Goal: Information Seeking & Learning: Learn about a topic

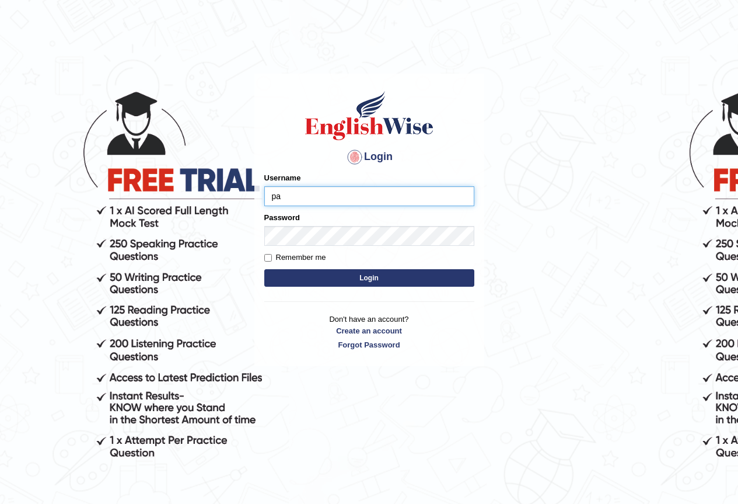
type input "p"
click at [308, 195] on input "mohamed_" at bounding box center [369, 196] width 210 height 20
click at [330, 195] on input "mohameds_" at bounding box center [369, 196] width 210 height 20
type input "mohameds_parramatta"
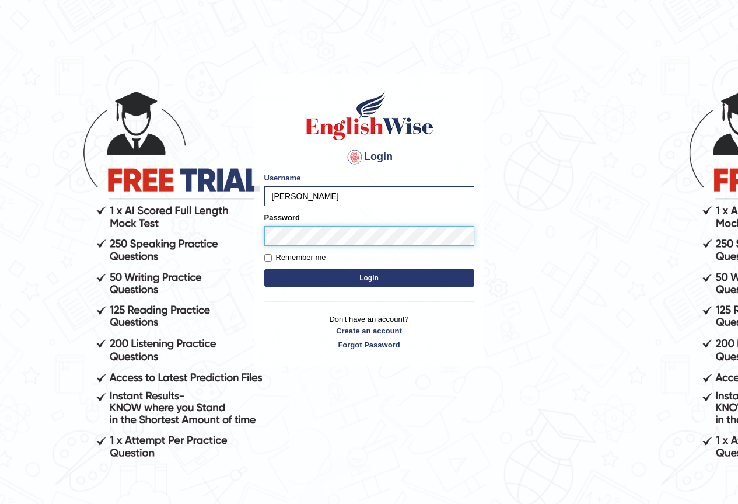
click at [264, 269] on button "Login" at bounding box center [369, 278] width 210 height 18
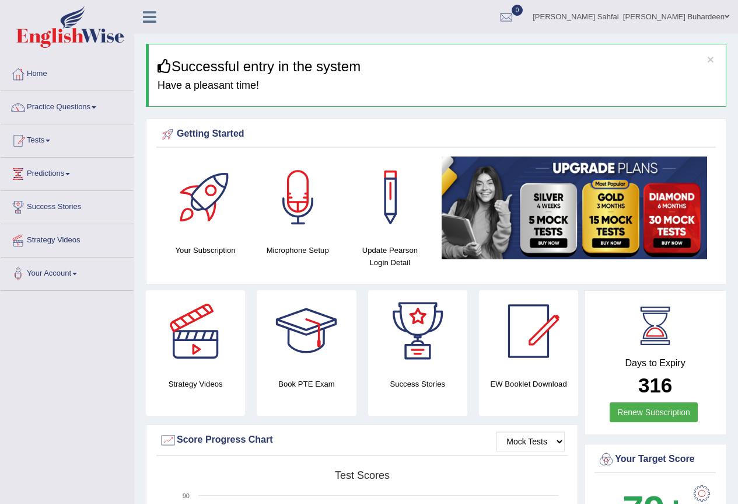
click at [95, 109] on link "Practice Questions" at bounding box center [67, 105] width 133 height 29
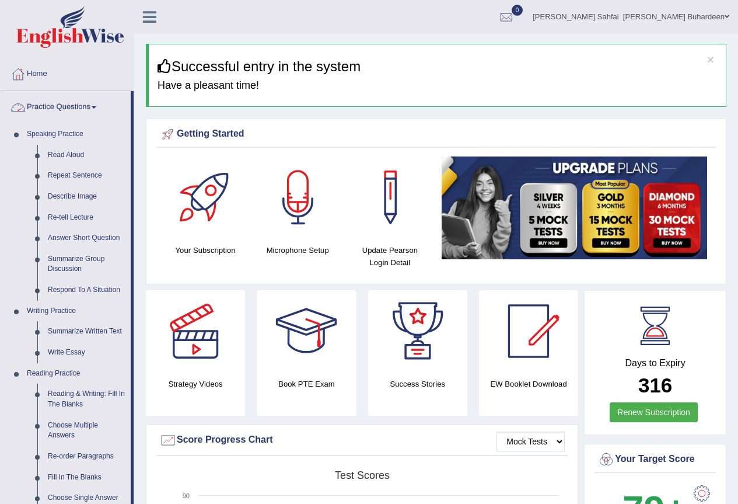
click at [99, 106] on link "Practice Questions" at bounding box center [66, 105] width 130 height 29
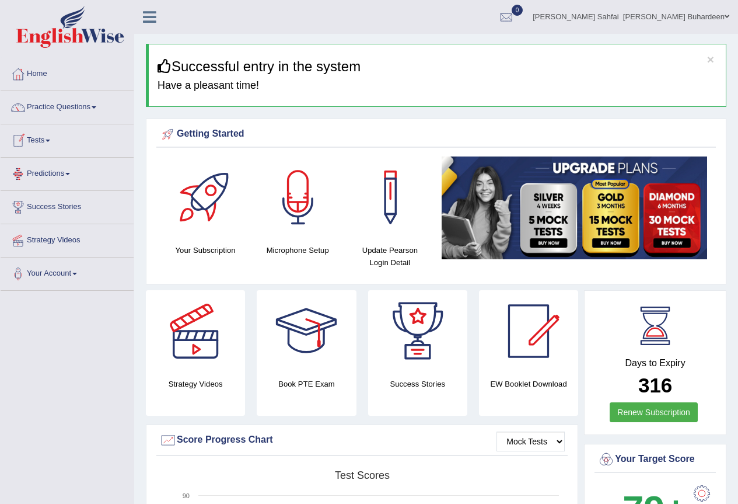
click at [51, 138] on link "Tests" at bounding box center [67, 138] width 133 height 29
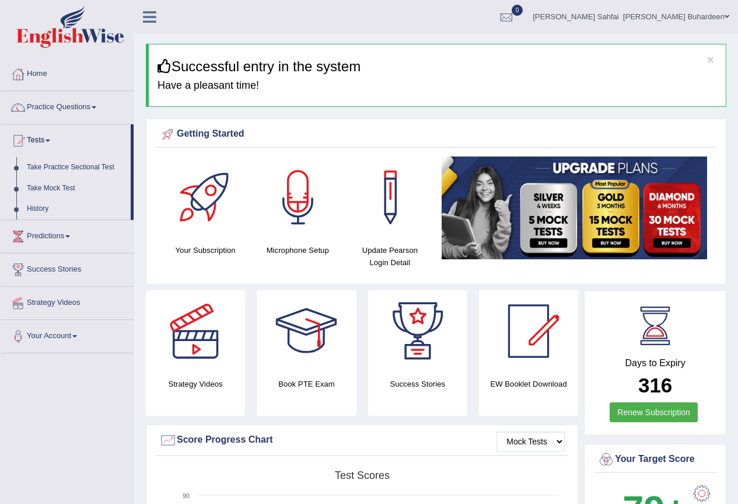
click at [51, 169] on link "Take Practice Sectional Test" at bounding box center [76, 167] width 109 height 21
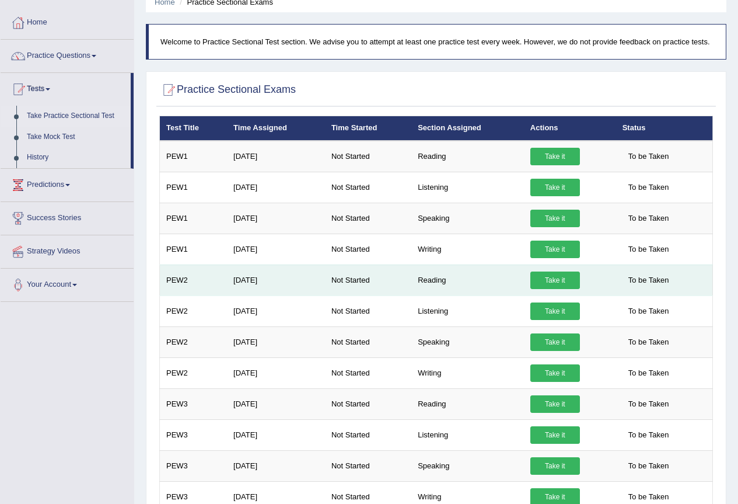
scroll to position [78, 0]
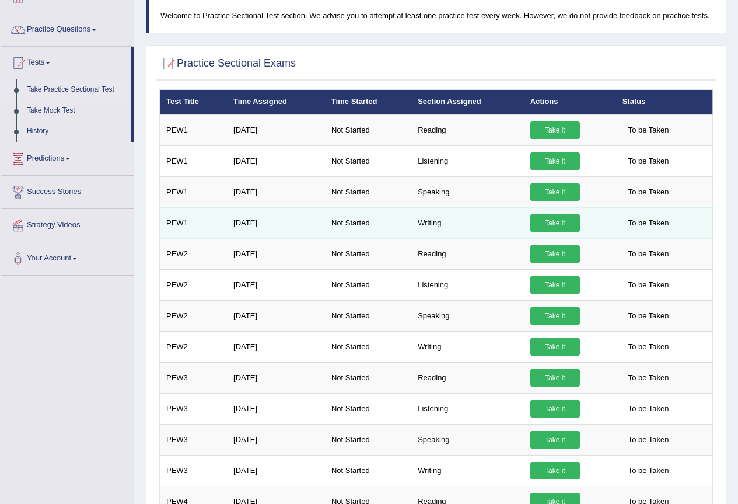
click at [567, 221] on link "Take it" at bounding box center [555, 223] width 50 height 18
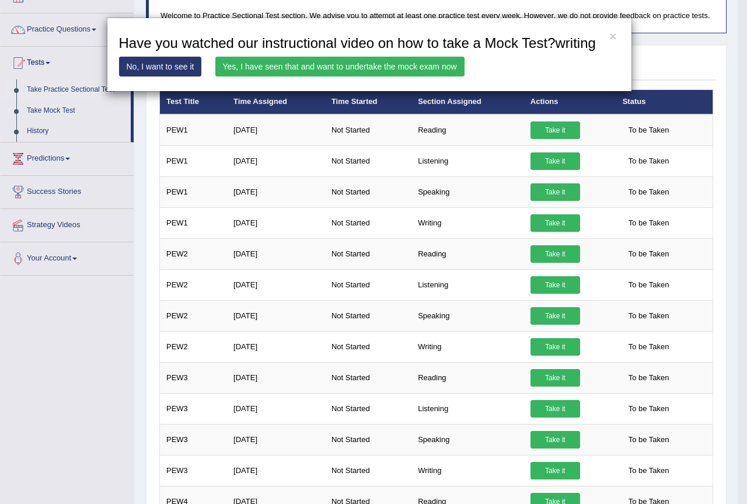
click at [186, 69] on link "No, I want to see it" at bounding box center [160, 67] width 83 height 20
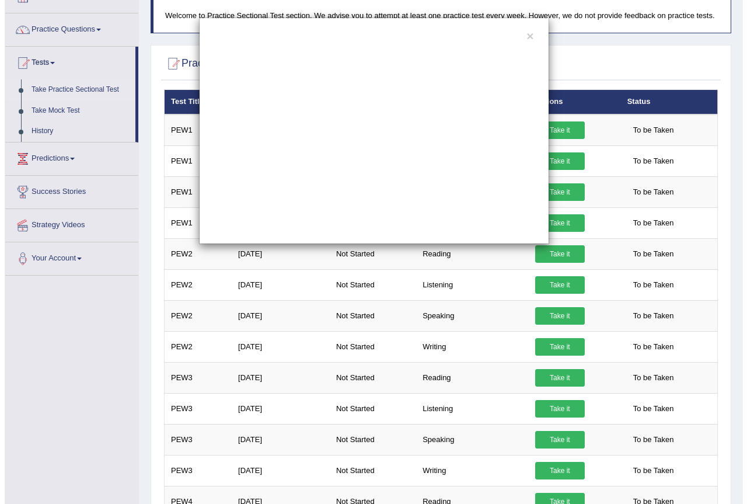
scroll to position [0, 0]
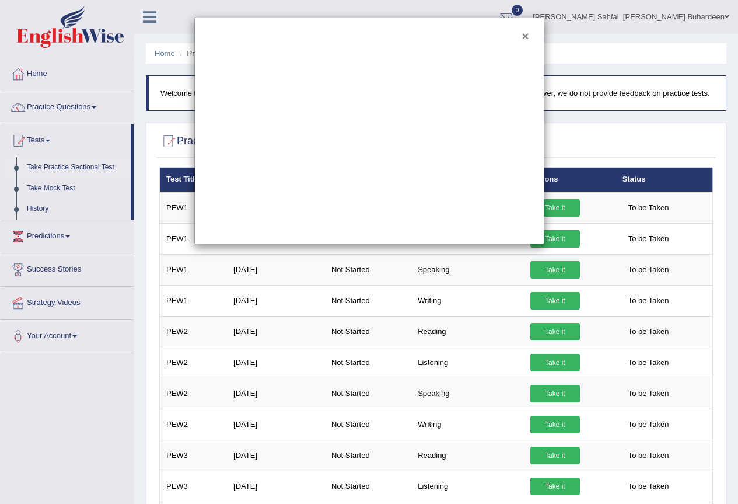
click at [522, 37] on button "×" at bounding box center [525, 36] width 7 height 12
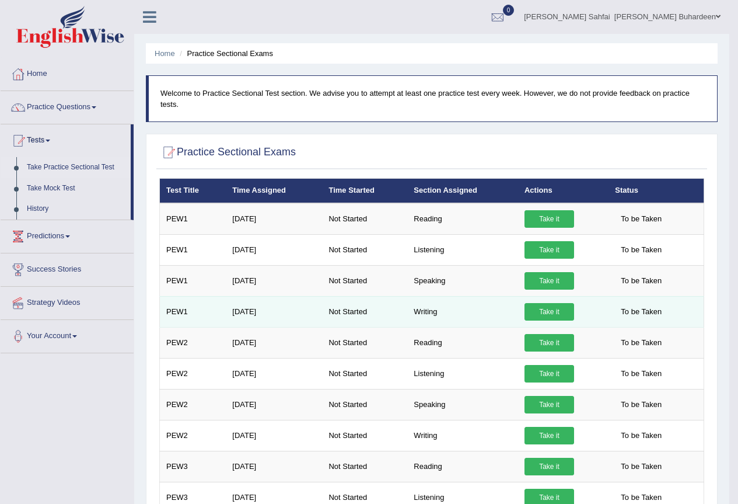
click at [428, 315] on td "Writing" at bounding box center [462, 311] width 111 height 31
click at [550, 307] on link "Take it" at bounding box center [550, 312] width 50 height 18
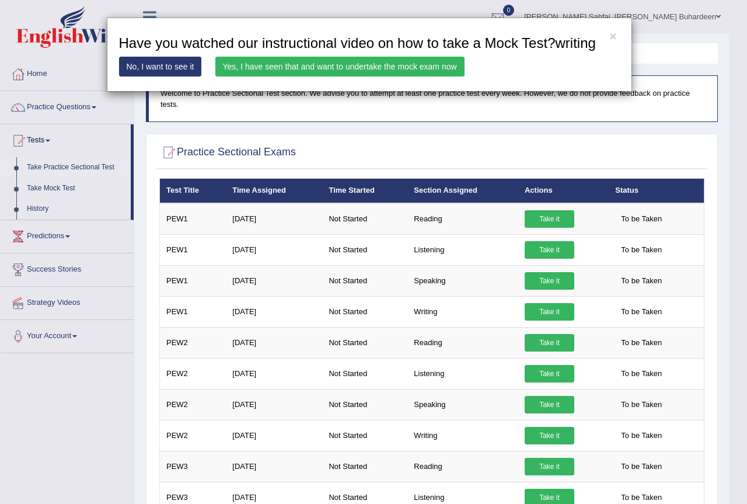
click at [347, 64] on link "Yes, I have seen that and want to undertake the mock exam now" at bounding box center [339, 67] width 249 height 20
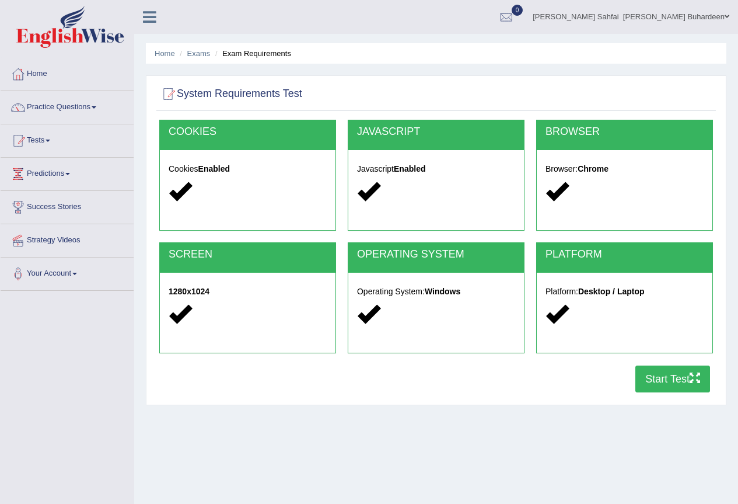
click at [663, 381] on button "Start Test" at bounding box center [672, 378] width 75 height 27
click at [55, 144] on link "Tests" at bounding box center [67, 138] width 133 height 29
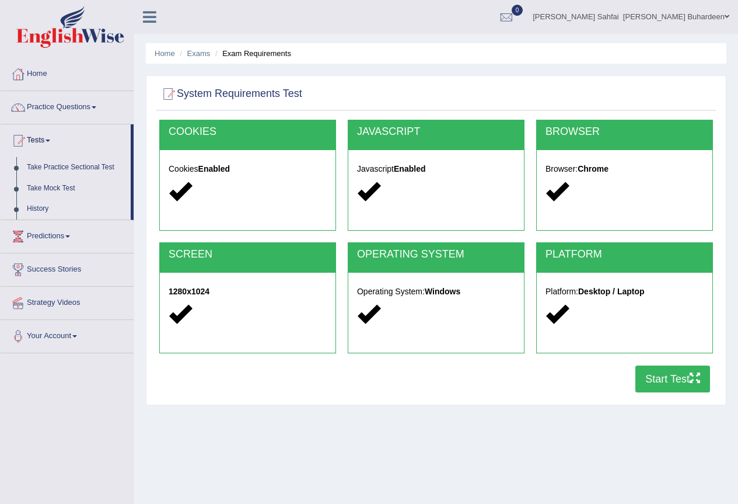
click at [50, 208] on link "History" at bounding box center [76, 208] width 109 height 21
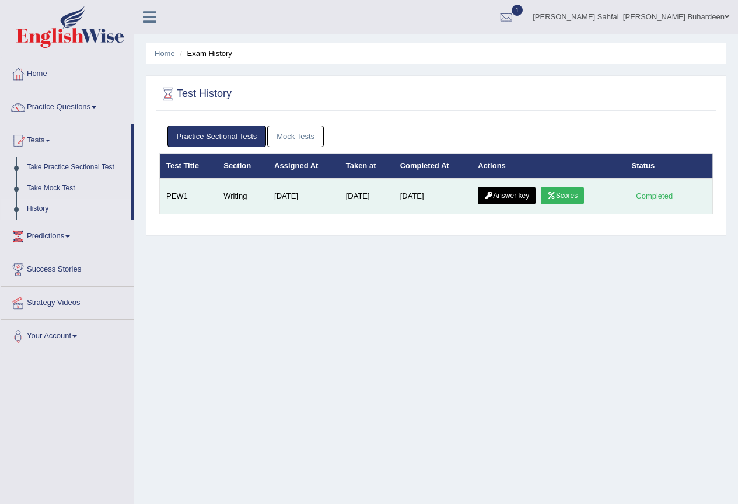
click at [577, 197] on link "Scores" at bounding box center [562, 196] width 43 height 18
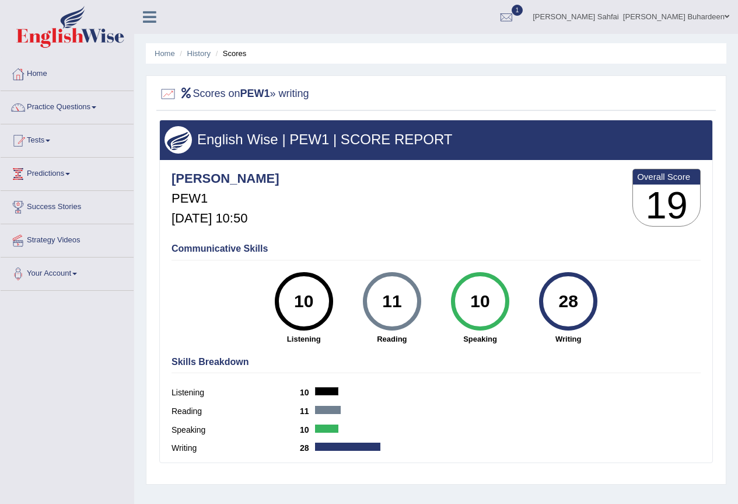
drag, startPoint x: 553, startPoint y: 300, endPoint x: 580, endPoint y: 300, distance: 26.8
click at [580, 300] on div "28" at bounding box center [568, 301] width 43 height 49
click at [207, 55] on link "History" at bounding box center [198, 53] width 23 height 9
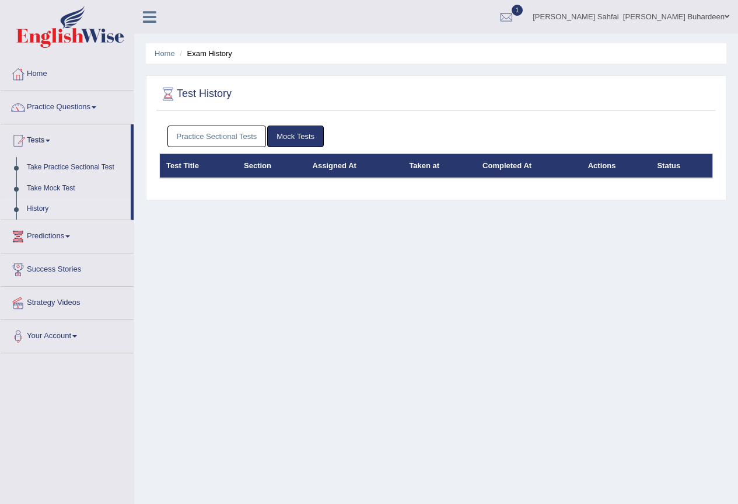
click at [240, 133] on link "Practice Sectional Tests" at bounding box center [216, 136] width 99 height 22
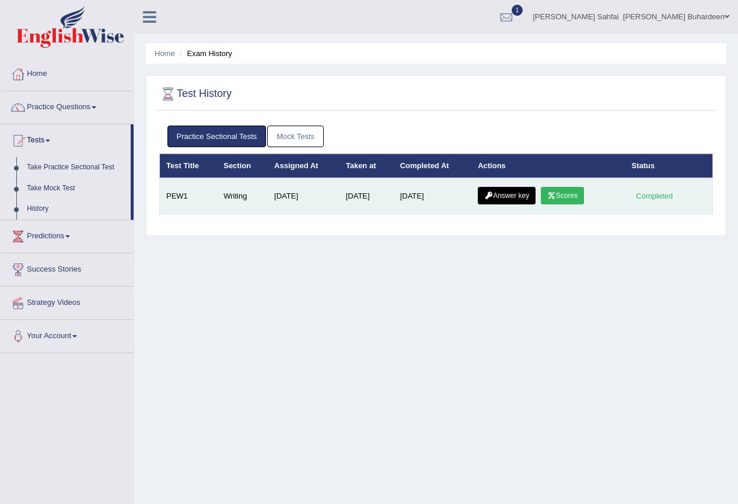
click at [519, 192] on link "Answer key" at bounding box center [507, 196] width 58 height 18
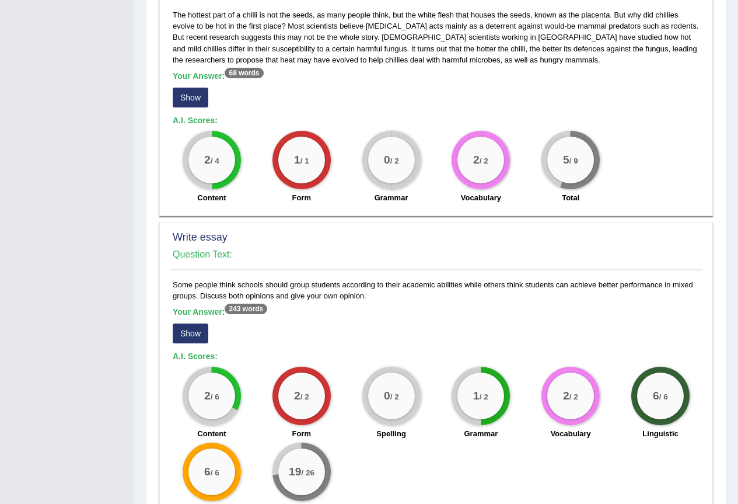
scroll to position [681, 0]
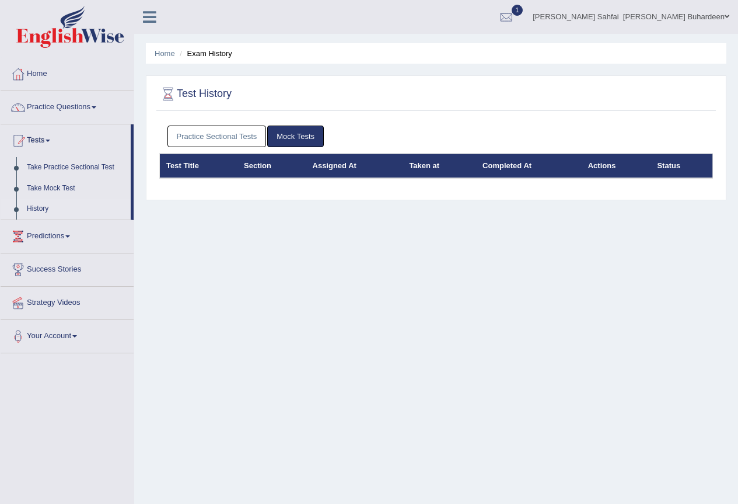
drag, startPoint x: 0, startPoint y: 0, endPoint x: 343, endPoint y: 24, distance: 343.4
click at [343, 24] on ul "Mohamed Sahfai Mohamed Buhardeen Toggle navigation Username: mohameds_parramatt…" at bounding box center [527, 16] width 423 height 33
click at [155, 23] on icon at bounding box center [149, 16] width 13 height 15
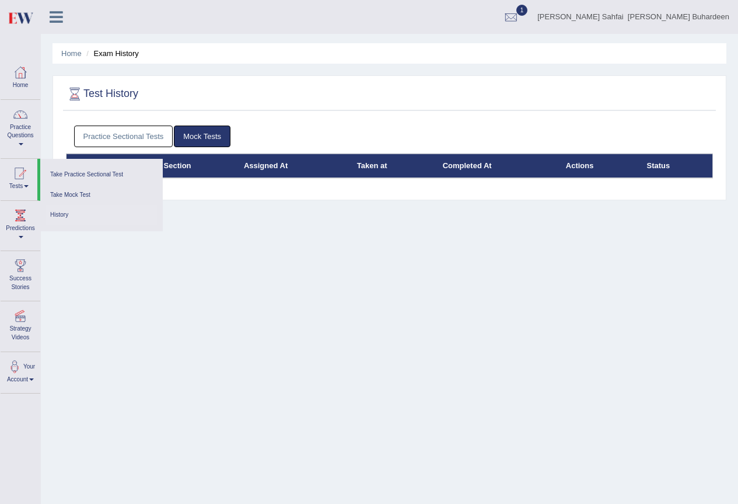
drag, startPoint x: 294, startPoint y: 3, endPoint x: 432, endPoint y: 100, distance: 168.8
click at [432, 100] on div at bounding box center [389, 94] width 647 height 24
click at [56, 20] on icon at bounding box center [56, 16] width 13 height 15
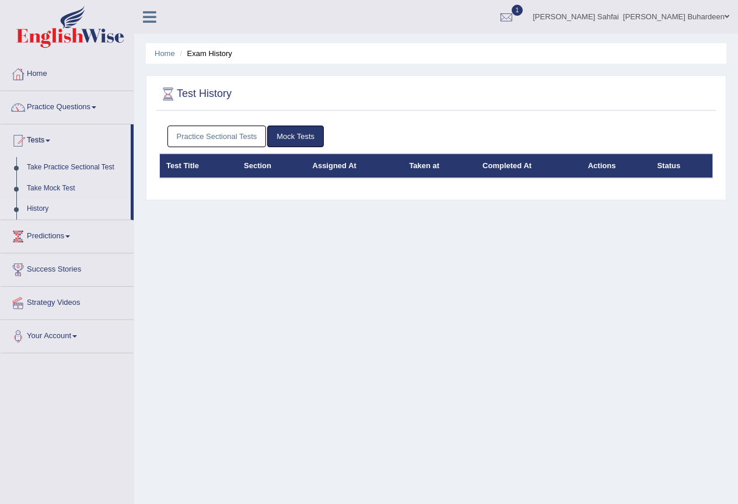
click at [721, 18] on link "Mohamed Sahfai Mohamed Buhardeen" at bounding box center [631, 15] width 214 height 30
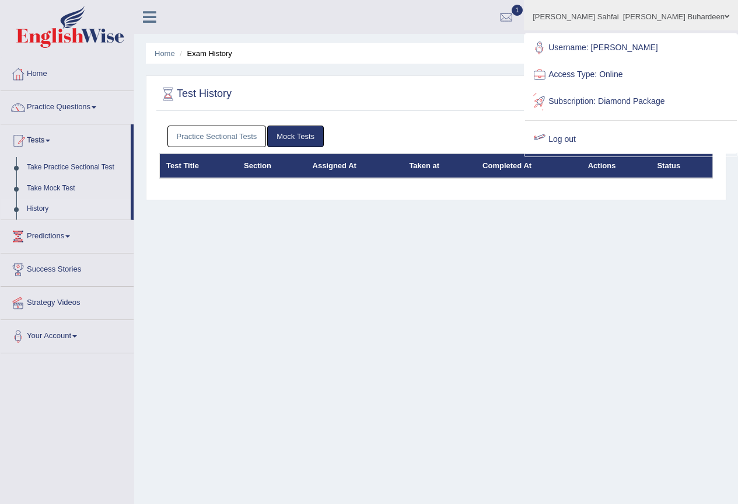
click at [618, 153] on link "Log out" at bounding box center [631, 139] width 212 height 27
